Goal: Find specific page/section: Find specific page/section

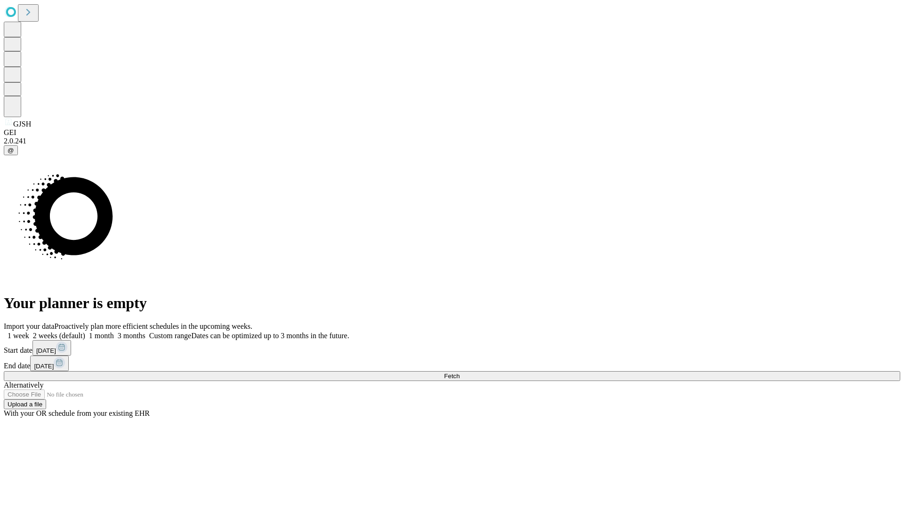
click at [459, 373] on span "Fetch" at bounding box center [452, 376] width 16 height 7
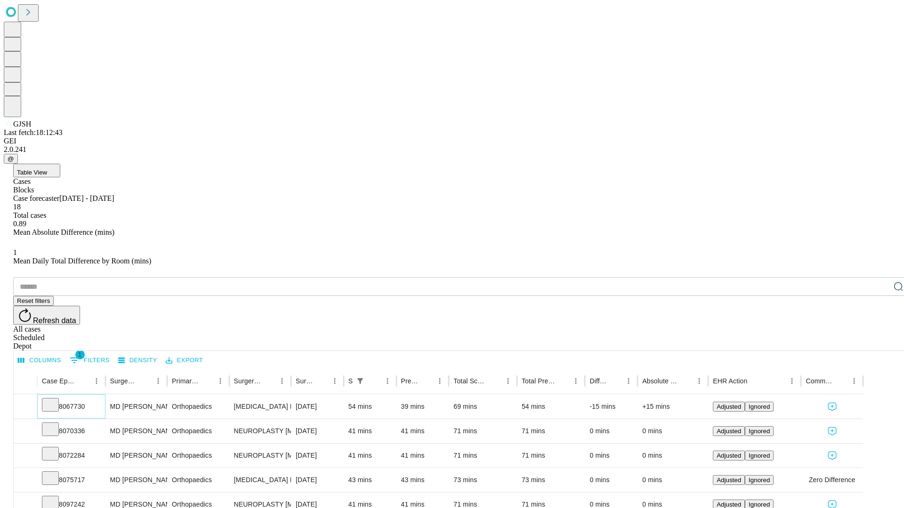
click at [55, 400] on icon at bounding box center [50, 404] width 9 height 9
